Goal: Check status: Check status

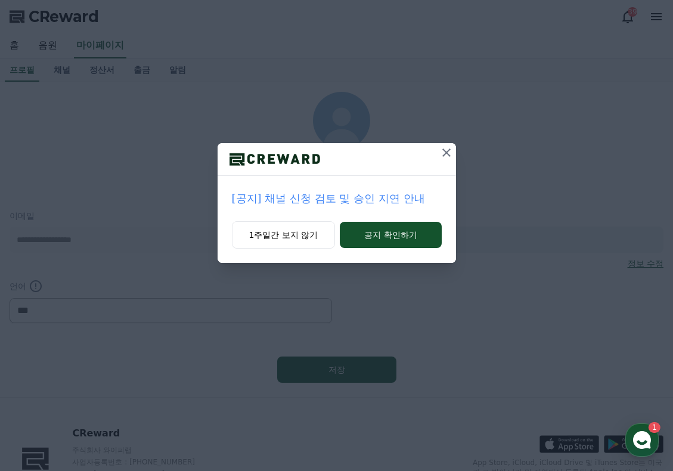
select select "**********"
click at [448, 152] on icon at bounding box center [446, 153] width 14 height 14
click at [442, 154] on icon at bounding box center [447, 153] width 14 height 14
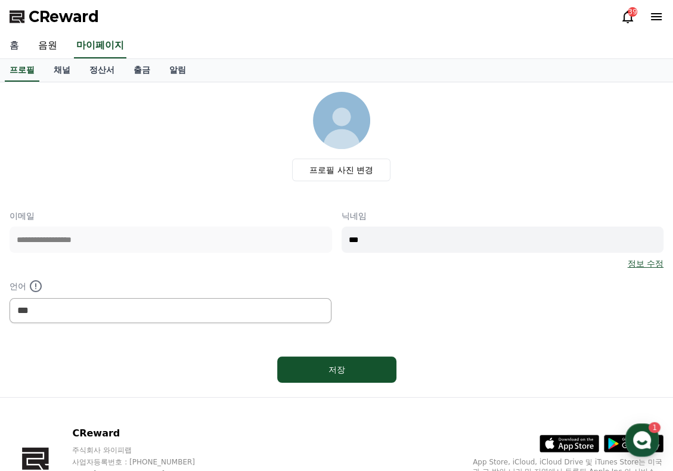
click at [12, 48] on link "홈" at bounding box center [14, 45] width 29 height 25
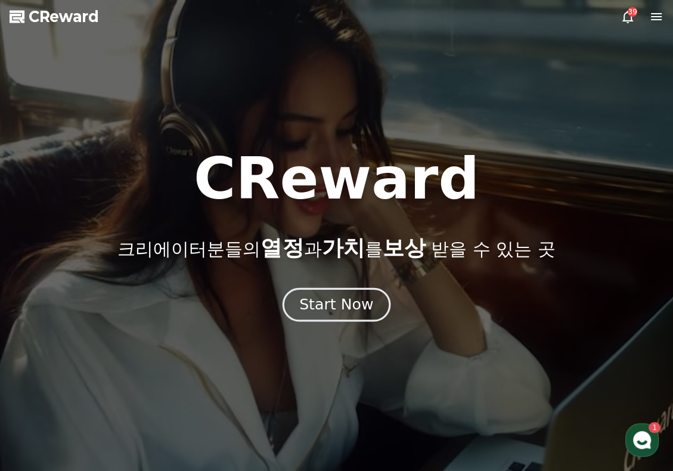
click at [325, 305] on div "Start Now" at bounding box center [336, 305] width 74 height 20
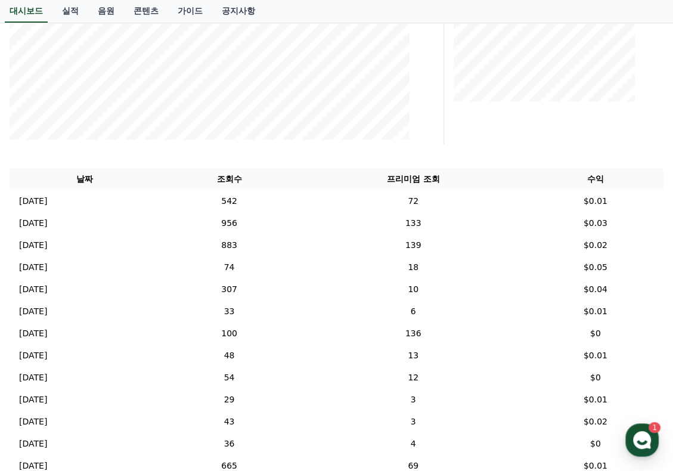
scroll to position [278, 0]
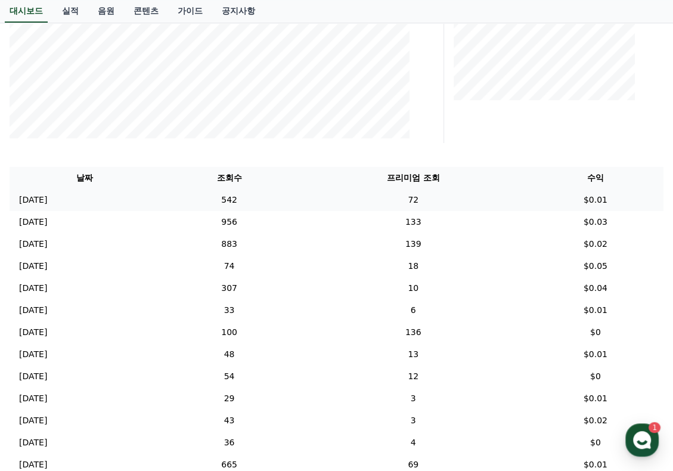
click at [43, 199] on p "[DATE]" at bounding box center [33, 200] width 28 height 13
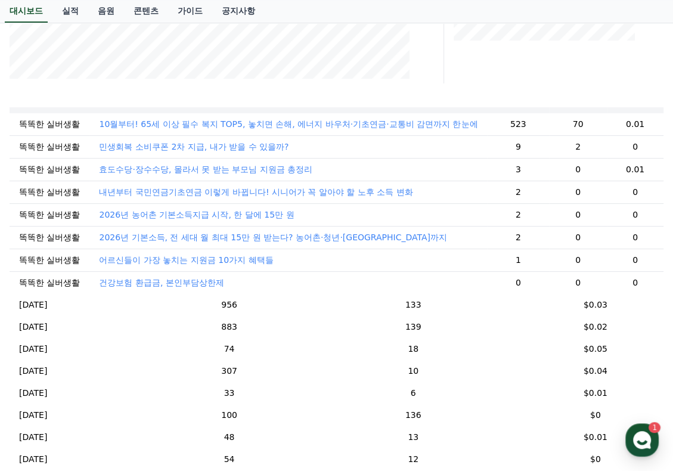
scroll to position [119, 0]
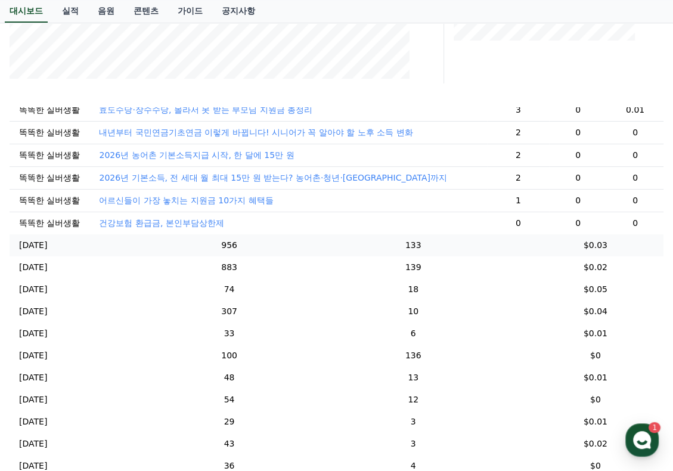
click at [29, 252] on p "[DATE]" at bounding box center [33, 245] width 28 height 13
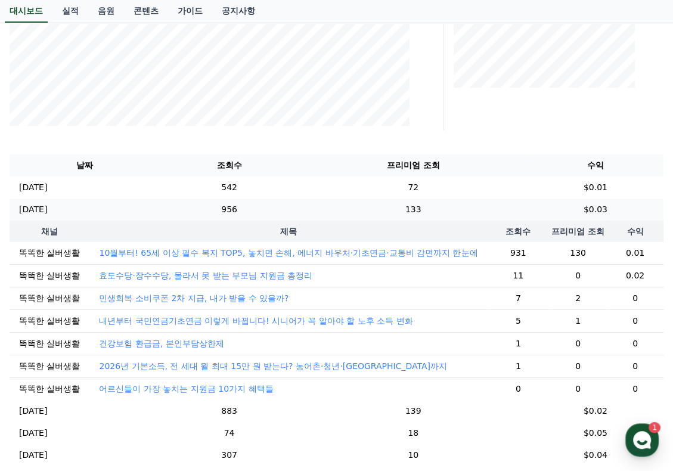
scroll to position [278, 0]
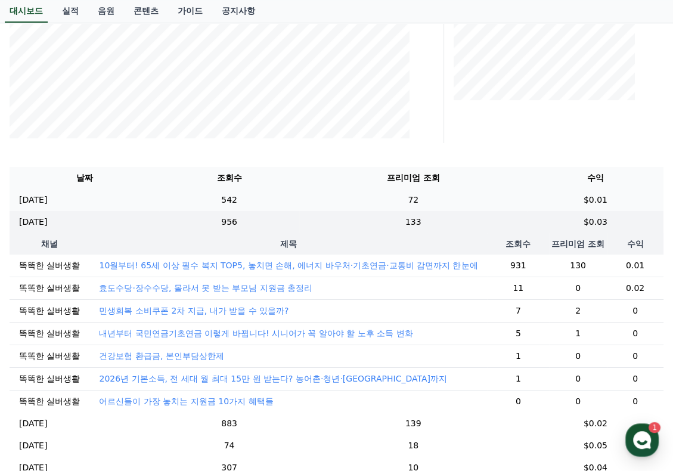
click at [45, 202] on p "[DATE]" at bounding box center [33, 200] width 28 height 13
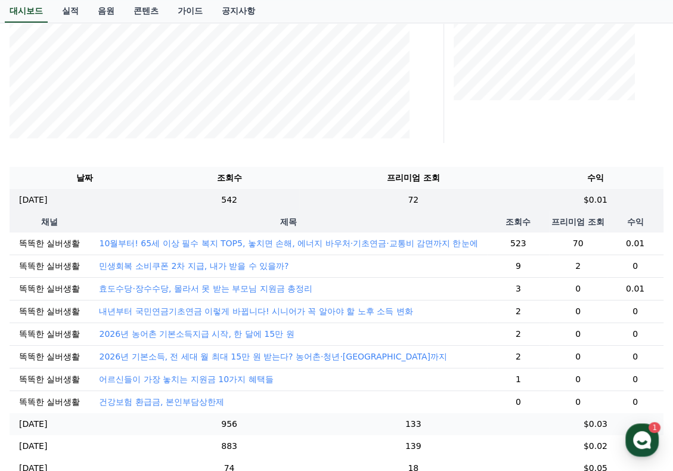
click at [33, 430] on p "[DATE]" at bounding box center [33, 424] width 28 height 13
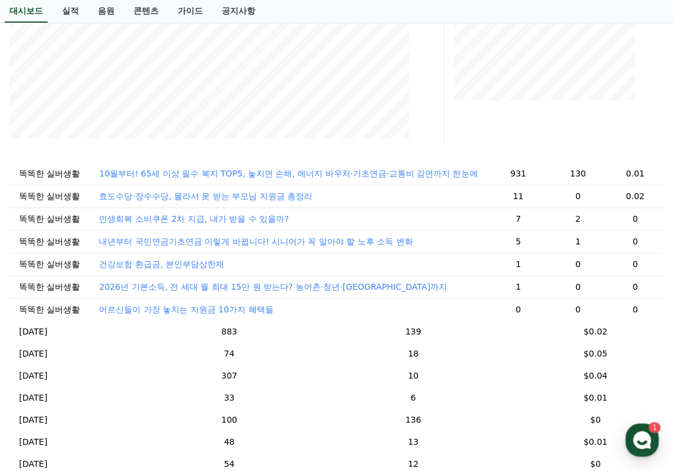
scroll to position [119, 0]
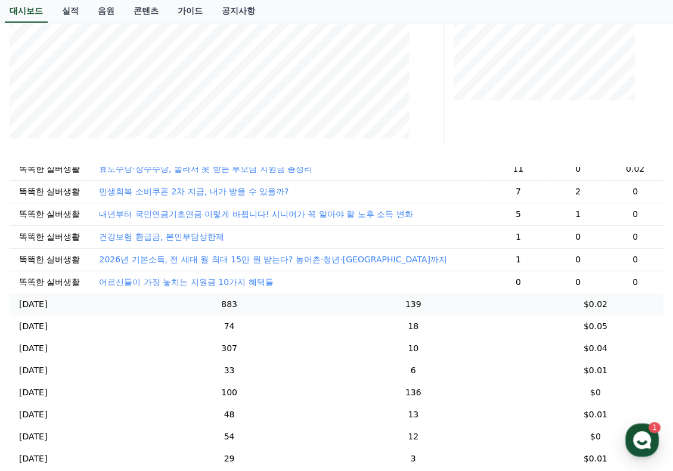
click at [22, 311] on p "[DATE]" at bounding box center [33, 304] width 28 height 13
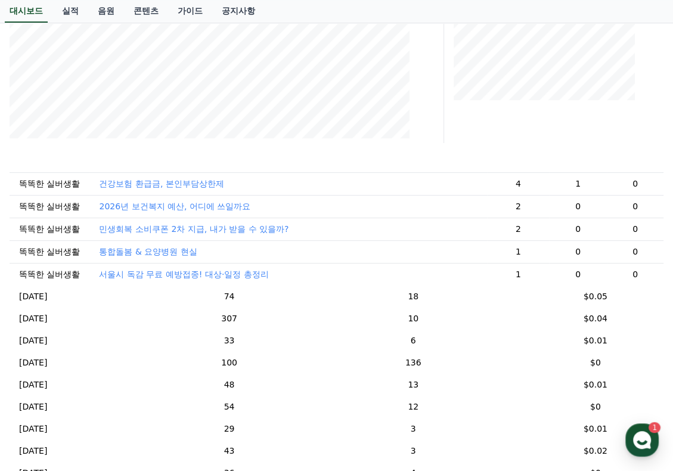
scroll to position [239, 0]
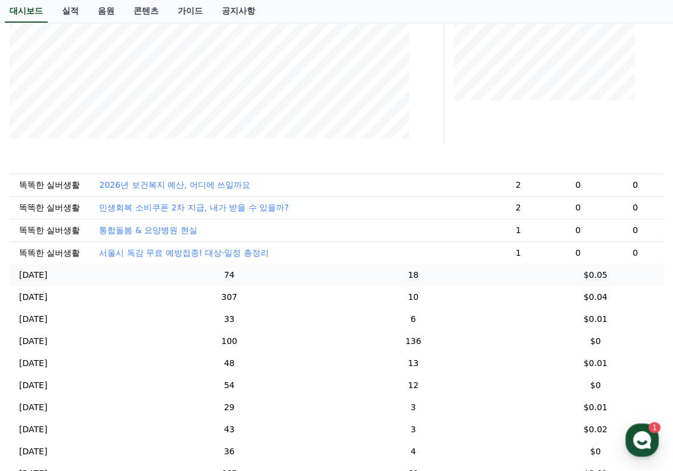
click at [37, 281] on p "[DATE]" at bounding box center [33, 275] width 28 height 13
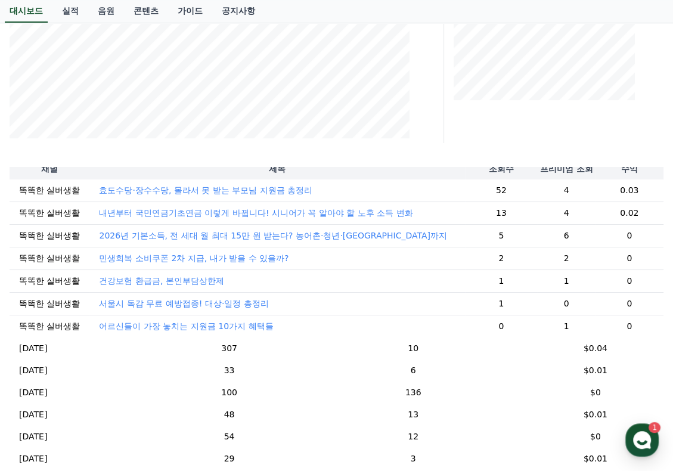
scroll to position [179, 0]
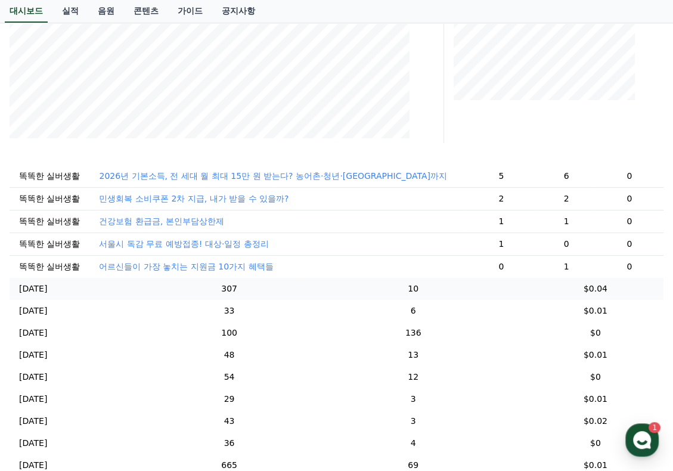
click at [26, 295] on p "[DATE]" at bounding box center [33, 289] width 28 height 13
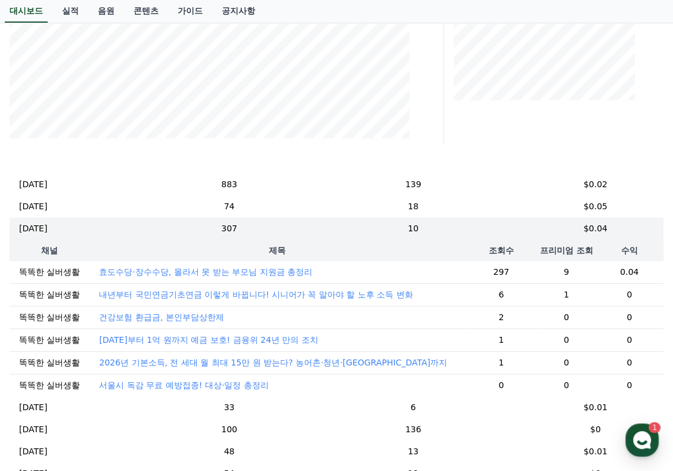
scroll to position [119, 0]
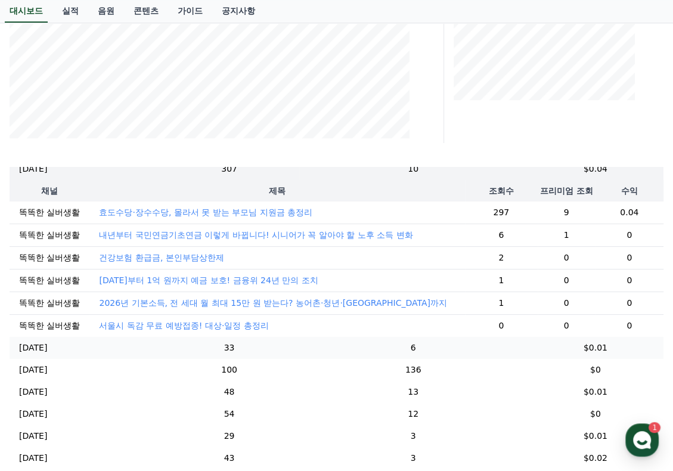
click at [21, 354] on p "[DATE]" at bounding box center [33, 348] width 28 height 13
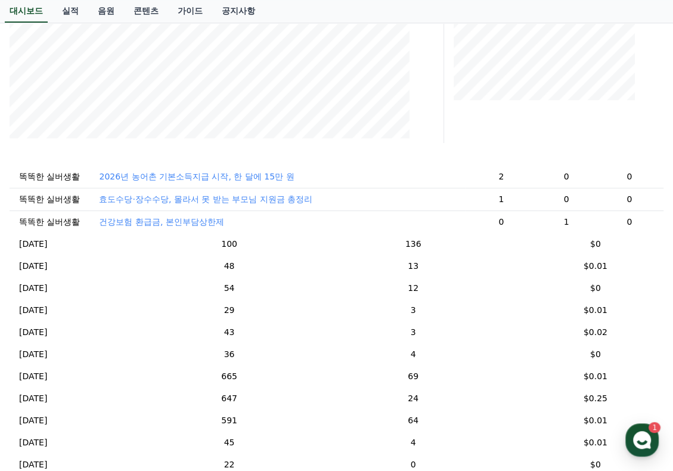
scroll to position [298, 0]
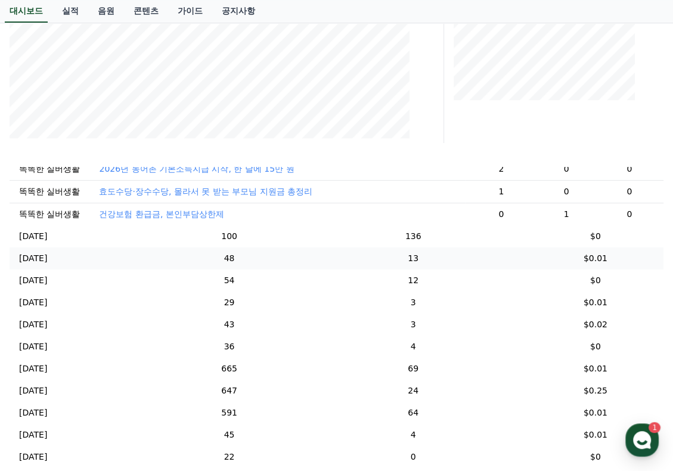
click at [35, 265] on p "[DATE]" at bounding box center [33, 258] width 28 height 13
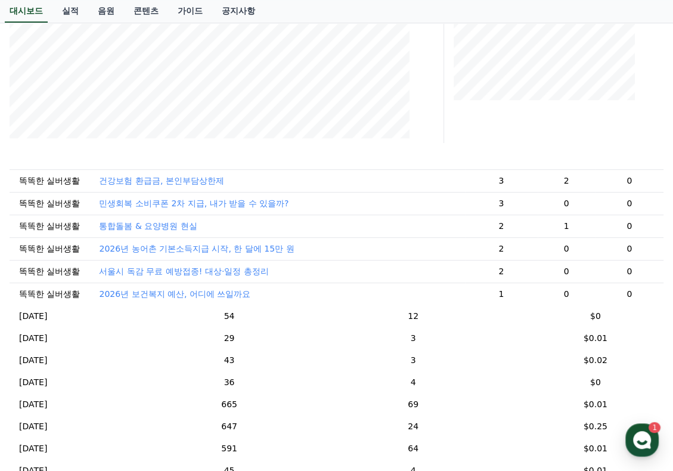
scroll to position [326, 0]
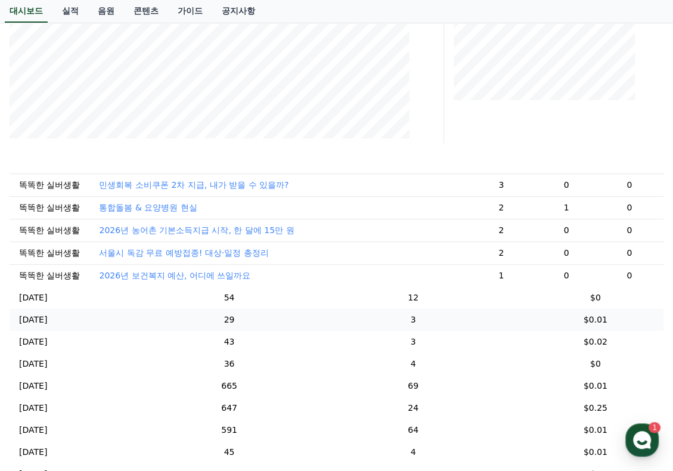
click at [36, 324] on p "[DATE]" at bounding box center [33, 320] width 28 height 13
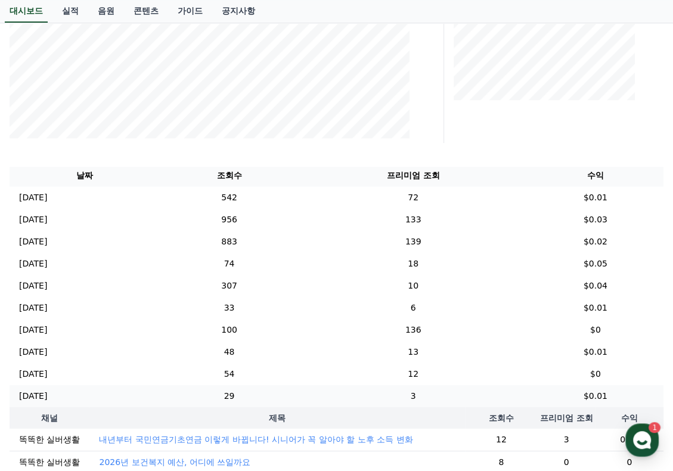
scroll to position [0, 0]
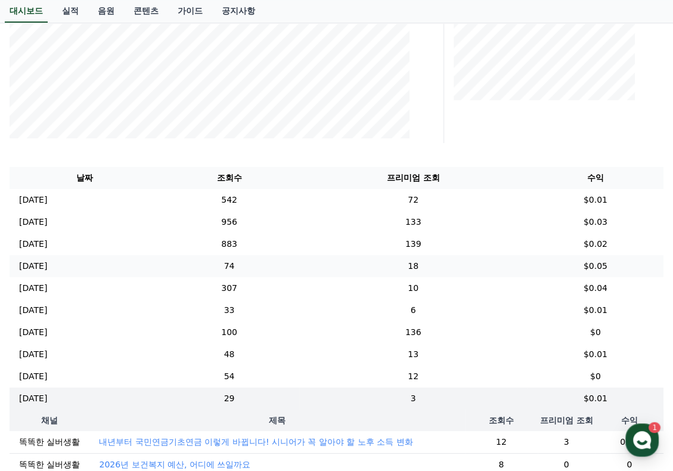
click at [31, 266] on p "[DATE]" at bounding box center [33, 266] width 28 height 13
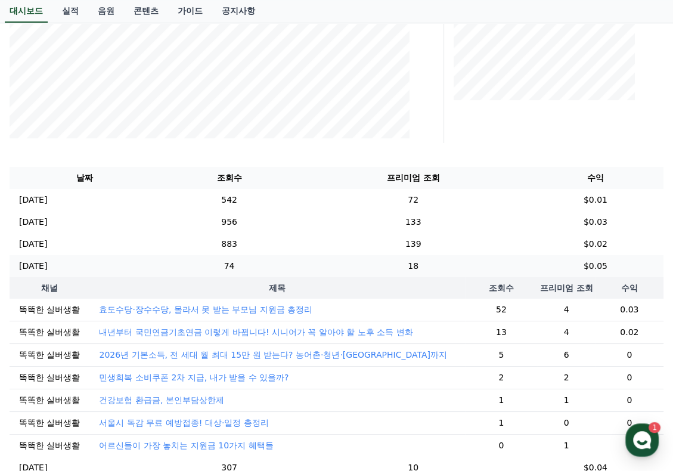
click at [40, 264] on p "[DATE]" at bounding box center [33, 266] width 28 height 13
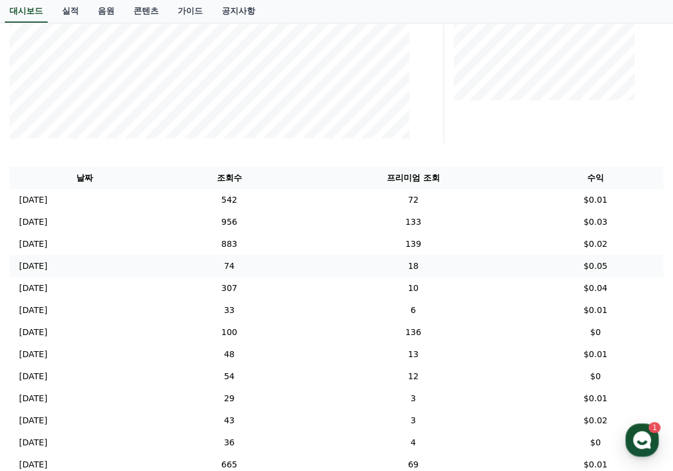
click at [32, 267] on p "[DATE]" at bounding box center [33, 266] width 28 height 13
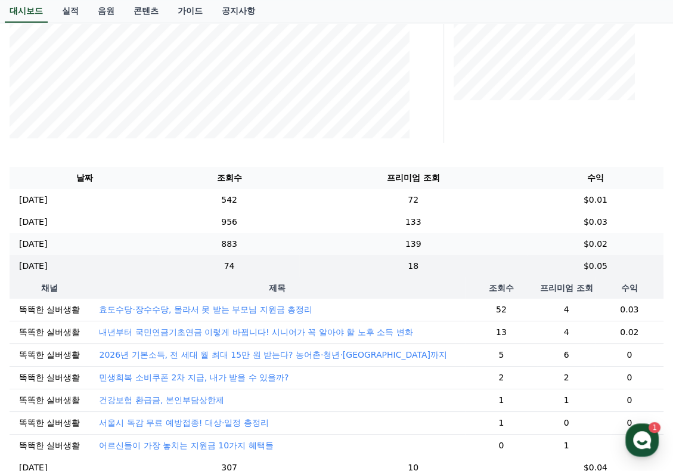
click at [34, 247] on p "[DATE]" at bounding box center [33, 244] width 28 height 13
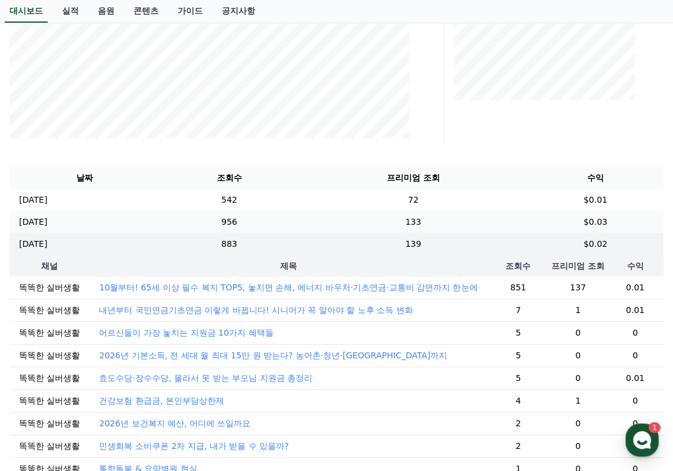
click at [32, 226] on p "[DATE]" at bounding box center [33, 222] width 28 height 13
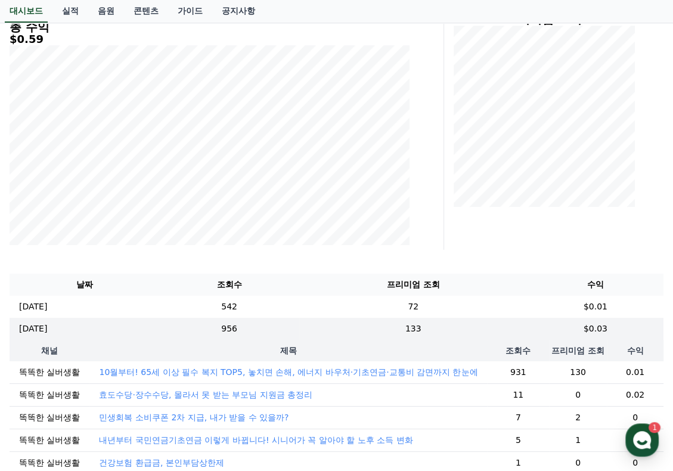
scroll to position [159, 0]
